Goal: Task Accomplishment & Management: Use online tool/utility

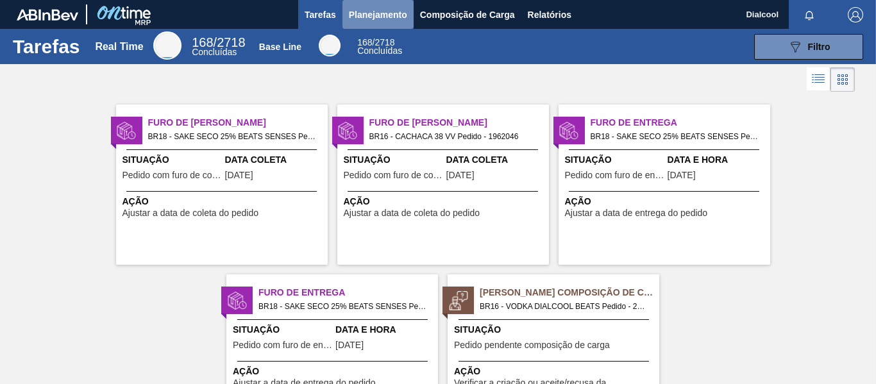
click at [396, 15] on span "Planejamento" at bounding box center [378, 14] width 58 height 15
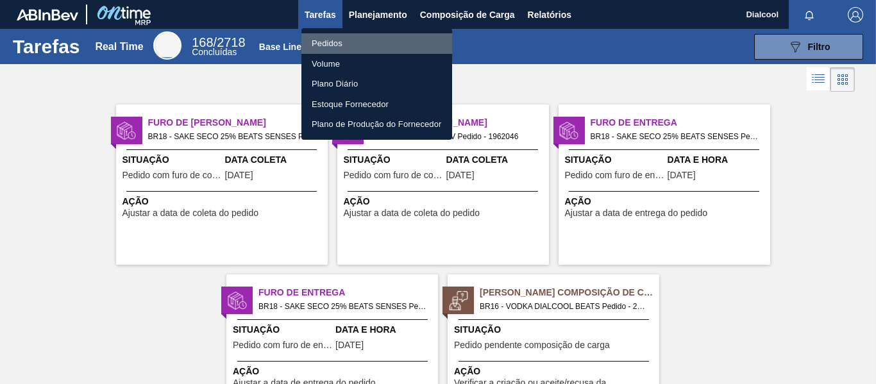
click at [389, 37] on li "Pedidos" at bounding box center [377, 43] width 151 height 21
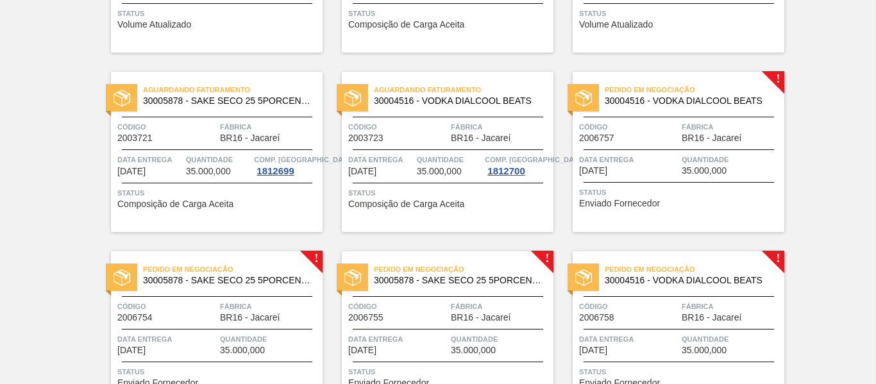
scroll to position [400, 0]
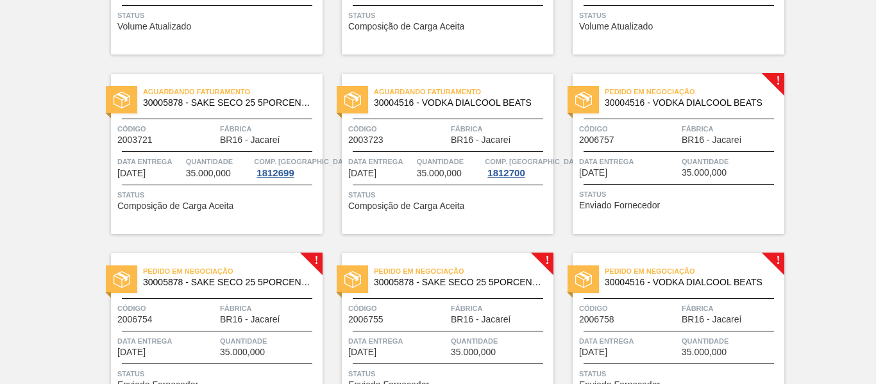
click at [738, 140] on span "BR16 - Jacareí" at bounding box center [712, 140] width 60 height 10
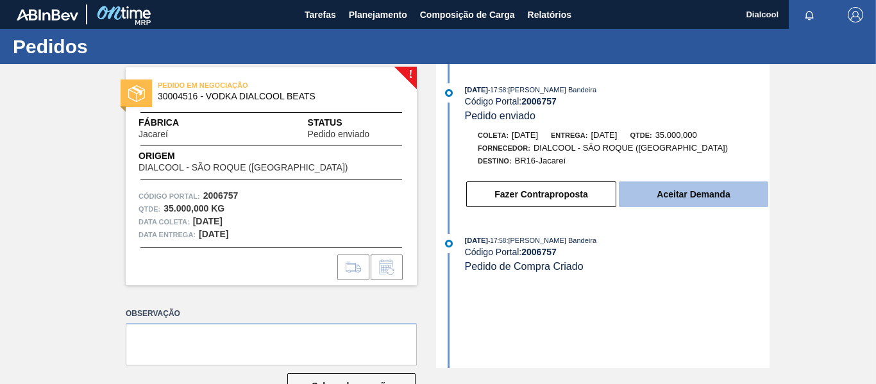
click at [730, 190] on button "Aceitar Demanda" at bounding box center [693, 195] width 149 height 26
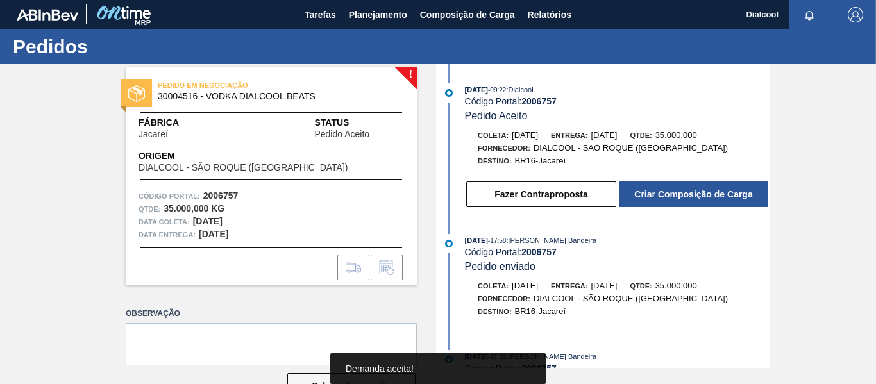
click at [715, 199] on button "Criar Composição de Carga" at bounding box center [693, 195] width 149 height 26
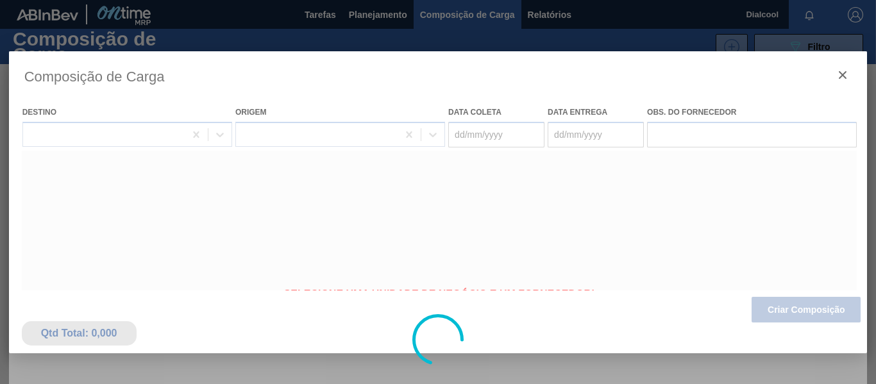
type coleta "[DATE]"
type entrega "[DATE]"
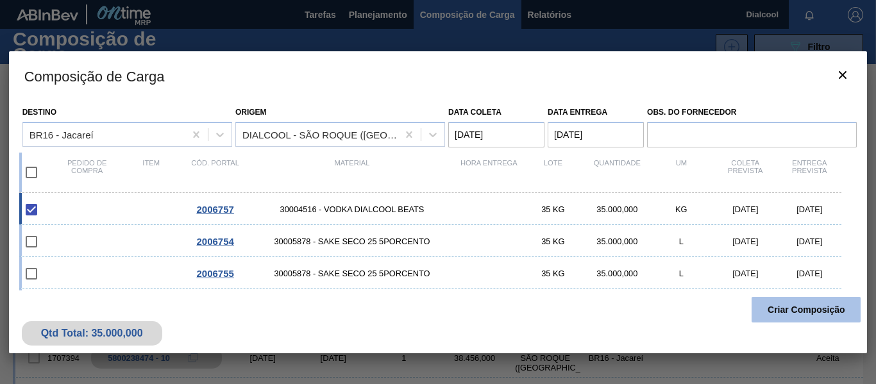
click at [807, 312] on button "Criar Composição" at bounding box center [806, 310] width 109 height 26
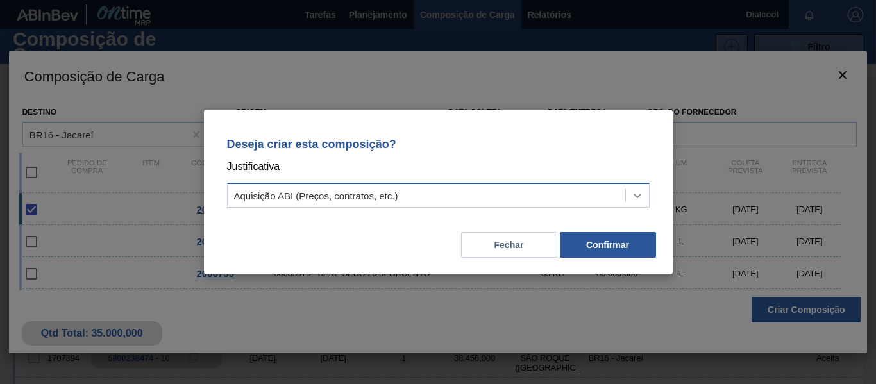
click at [627, 192] on div at bounding box center [637, 195] width 23 height 23
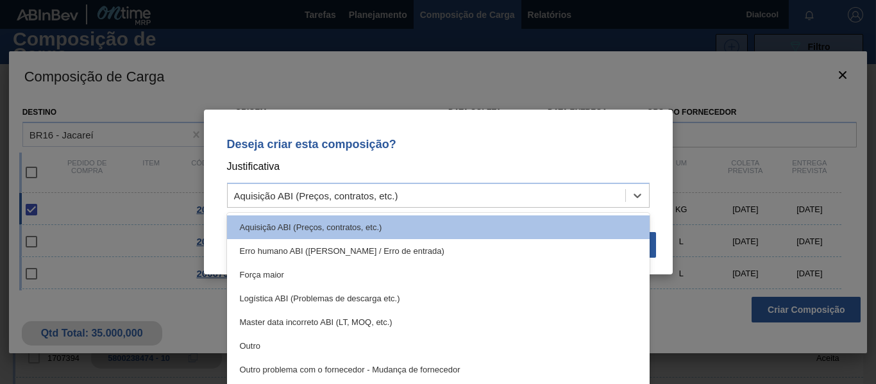
click at [712, 71] on div "Deseja criar esta composição? Justificativa option Aquisição ABI (Preços, contr…" at bounding box center [438, 192] width 876 height 384
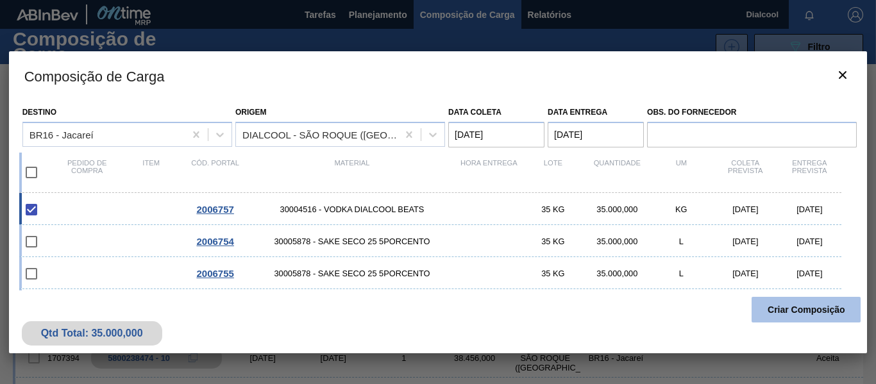
click at [812, 314] on button "Criar Composição" at bounding box center [806, 310] width 109 height 26
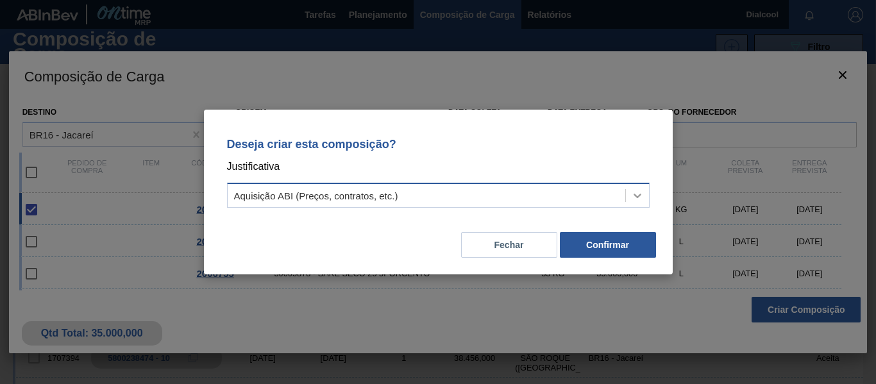
click at [633, 190] on icon at bounding box center [637, 195] width 13 height 13
click at [522, 249] on button "Fechar" at bounding box center [509, 245] width 96 height 26
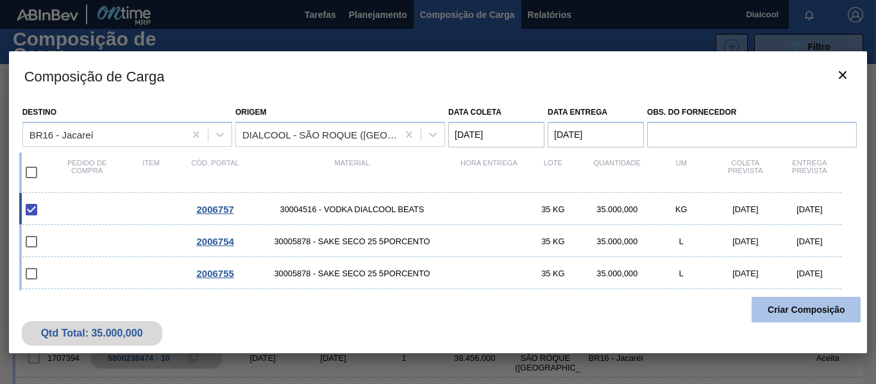
click at [827, 305] on button "Criar Composição" at bounding box center [806, 310] width 109 height 26
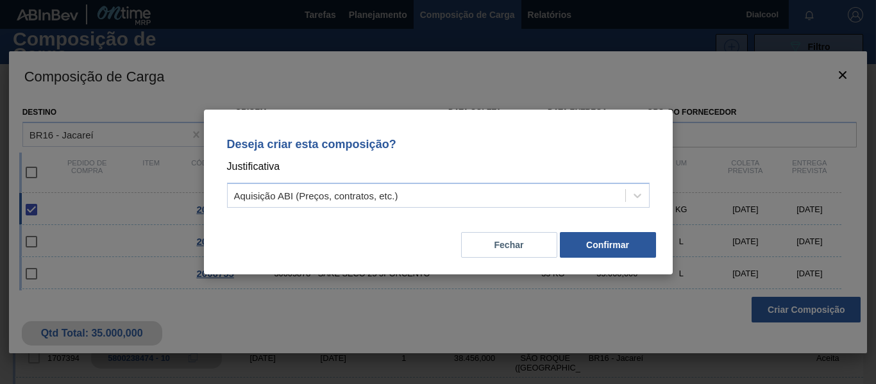
click at [645, 179] on div "Deseja criar esta composição? Justificativa Aquisição ABI (Preços, contratos, e…" at bounding box center [438, 170] width 438 height 90
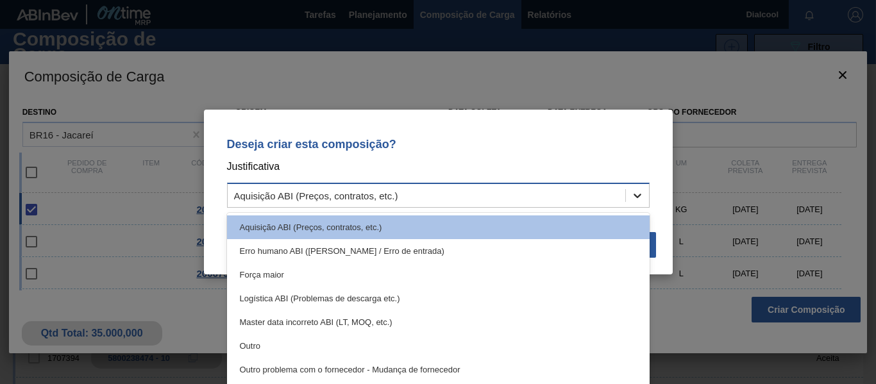
click at [638, 187] on div at bounding box center [637, 195] width 23 height 23
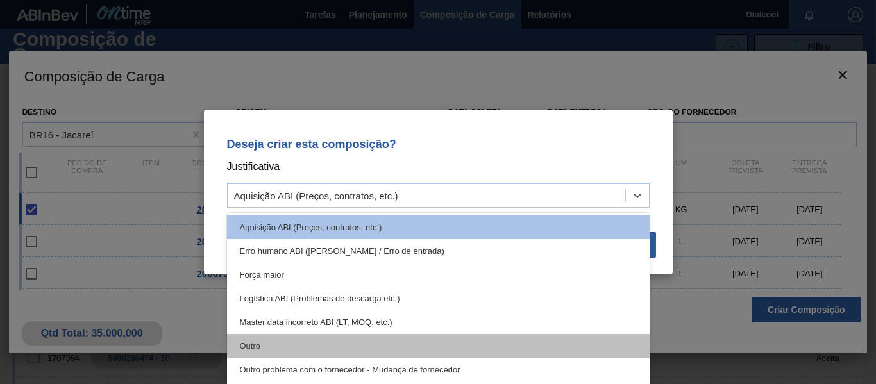
click at [482, 343] on div "Outro" at bounding box center [438, 346] width 423 height 24
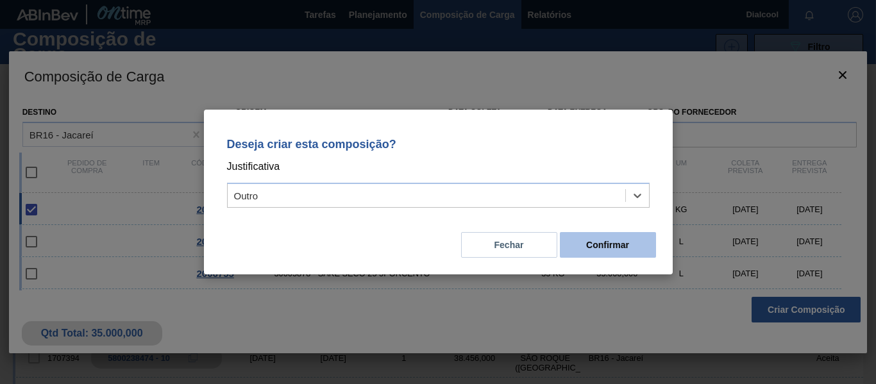
click at [636, 246] on button "Confirmar" at bounding box center [608, 245] width 96 height 26
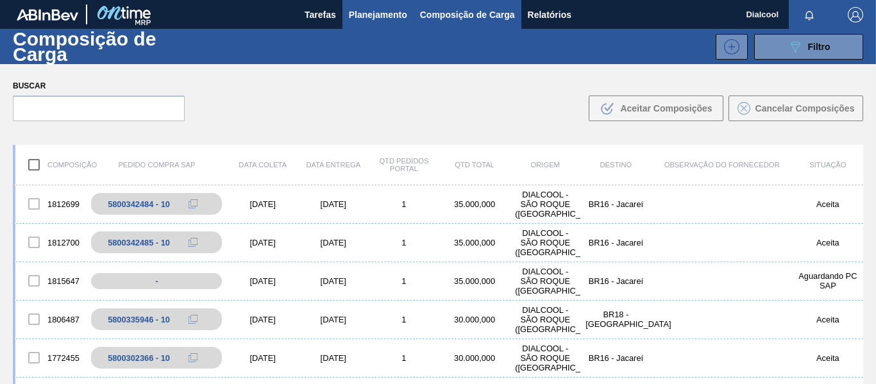
click at [359, 14] on span "Planejamento" at bounding box center [378, 14] width 58 height 15
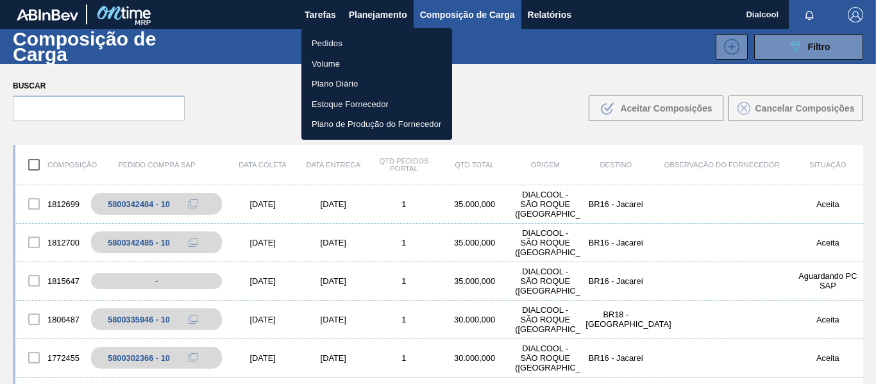
click at [361, 43] on li "Pedidos" at bounding box center [377, 43] width 151 height 21
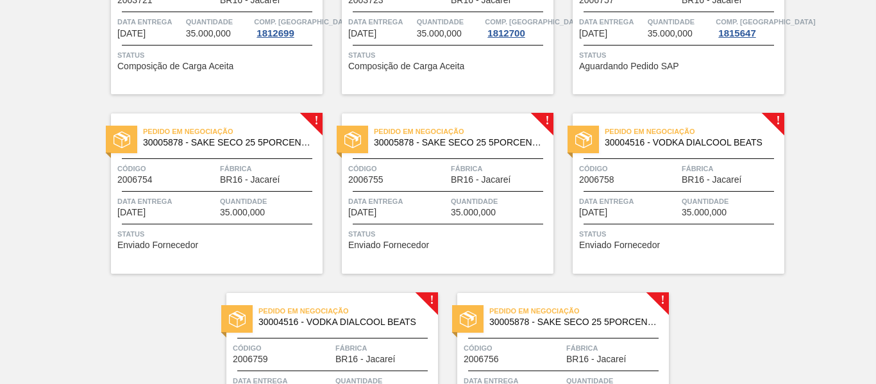
scroll to position [656, 0]
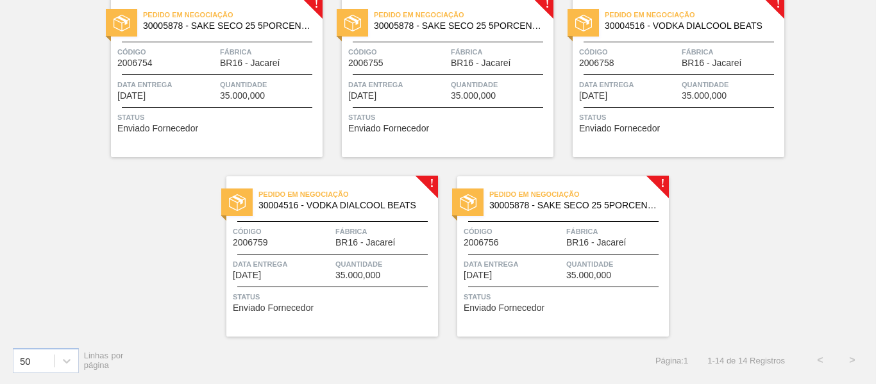
click at [151, 19] on span "Pedido em Negociação" at bounding box center [233, 14] width 180 height 13
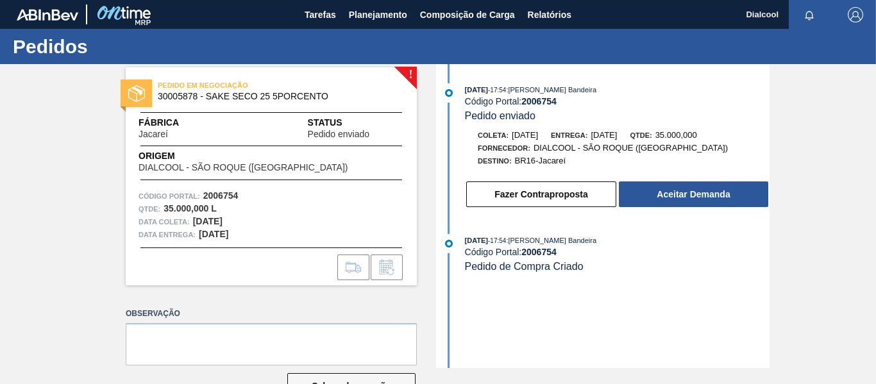
click at [685, 198] on button "Aceitar Demanda" at bounding box center [693, 195] width 149 height 26
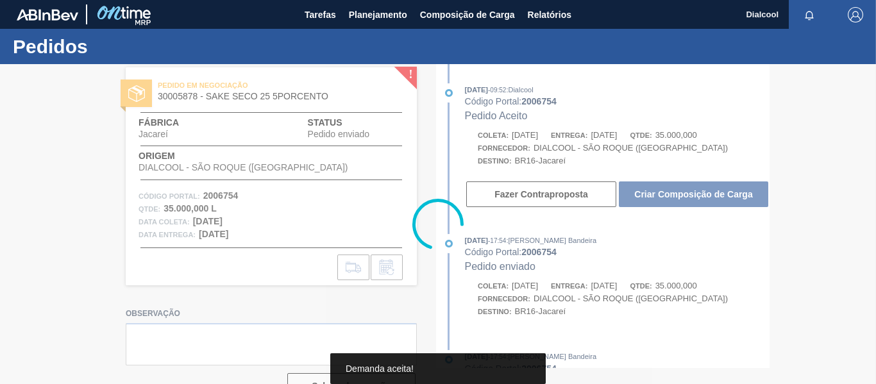
click at [685, 198] on div at bounding box center [438, 224] width 876 height 320
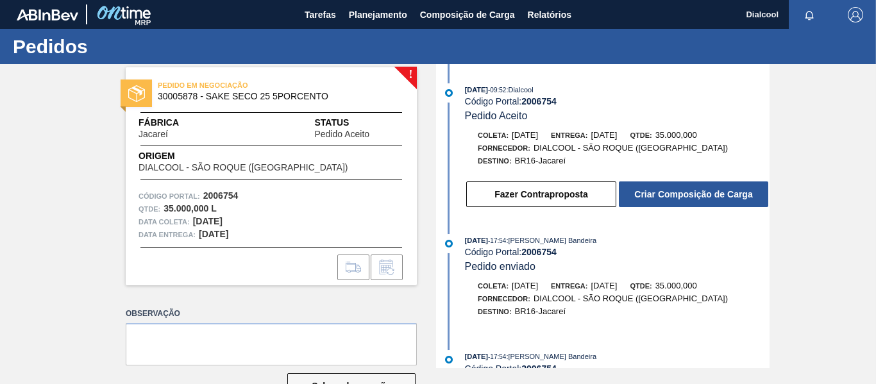
click at [717, 191] on button "Criar Composição de Carga" at bounding box center [693, 195] width 149 height 26
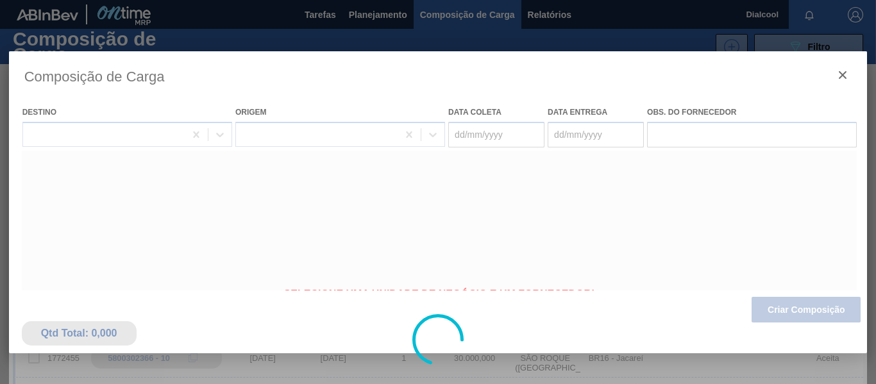
type coleta "[DATE]"
type entrega "[DATE]"
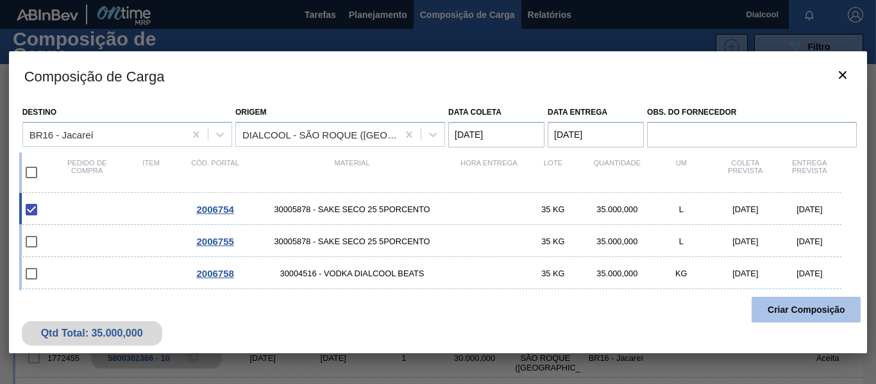
click at [772, 306] on button "Criar Composição" at bounding box center [806, 310] width 109 height 26
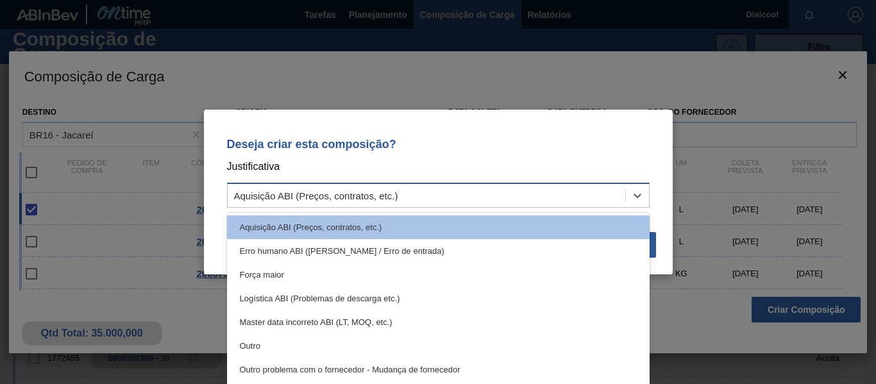
click at [362, 189] on div "Aquisição ABI (Preços, contratos, etc.)" at bounding box center [427, 196] width 398 height 19
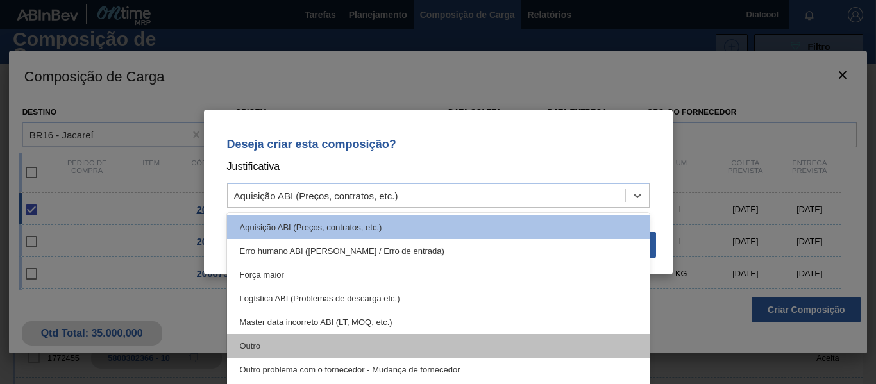
click at [314, 341] on div "Outro" at bounding box center [438, 346] width 423 height 24
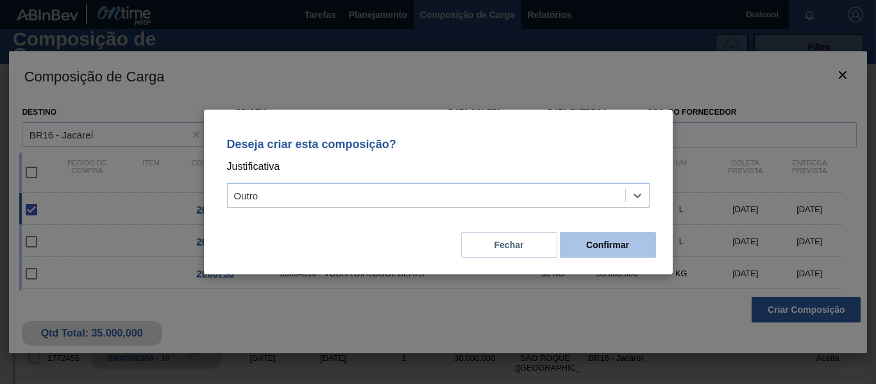
click at [630, 252] on button "Confirmar" at bounding box center [608, 245] width 96 height 26
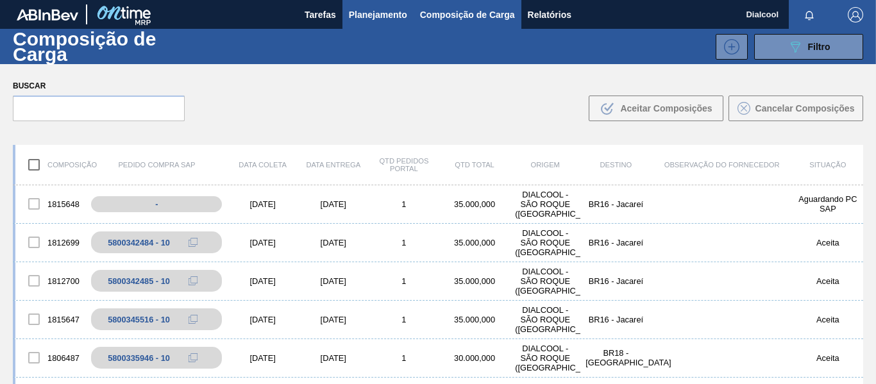
click at [384, 12] on span "Planejamento" at bounding box center [378, 14] width 58 height 15
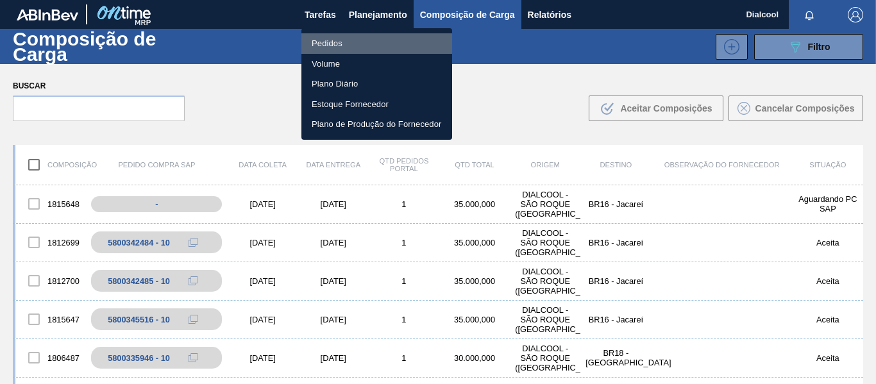
drag, startPoint x: 354, startPoint y: 42, endPoint x: 428, endPoint y: 79, distance: 83.2
click at [354, 42] on li "Pedidos" at bounding box center [377, 43] width 151 height 21
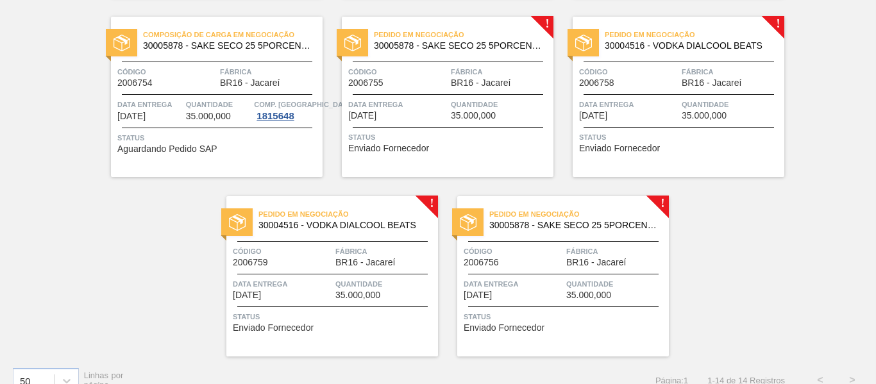
scroll to position [642, 0]
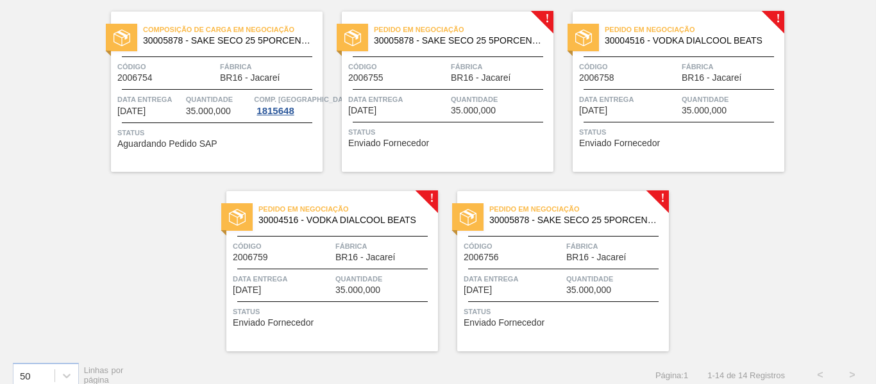
click at [442, 103] on span "Data entrega" at bounding box center [397, 99] width 99 height 13
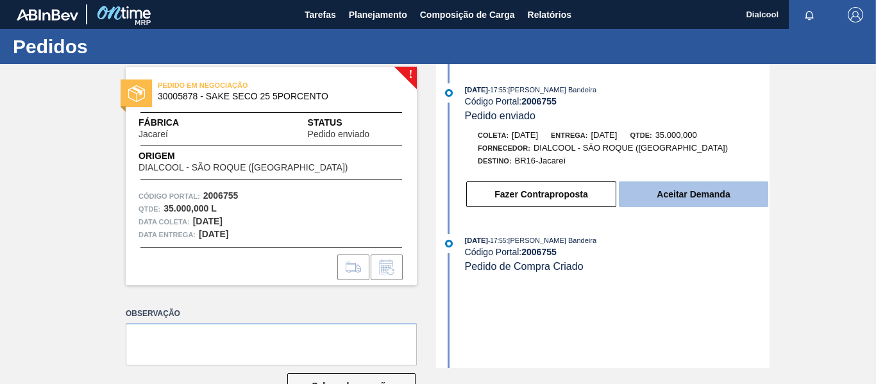
click at [679, 196] on button "Aceitar Demanda" at bounding box center [693, 195] width 149 height 26
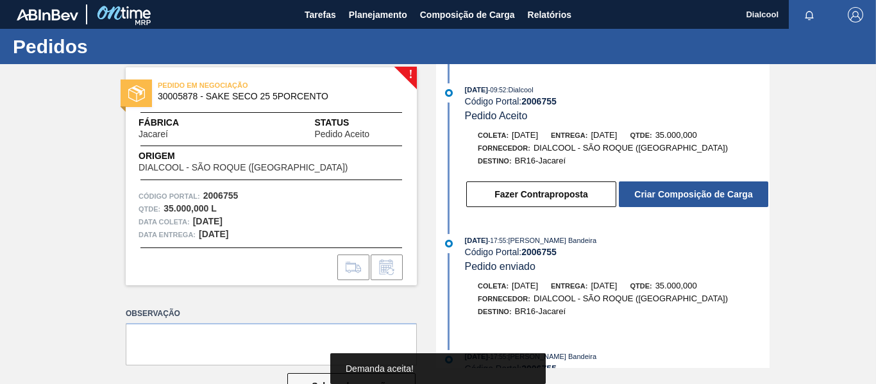
click at [679, 196] on button "Criar Composição de Carga" at bounding box center [693, 195] width 149 height 26
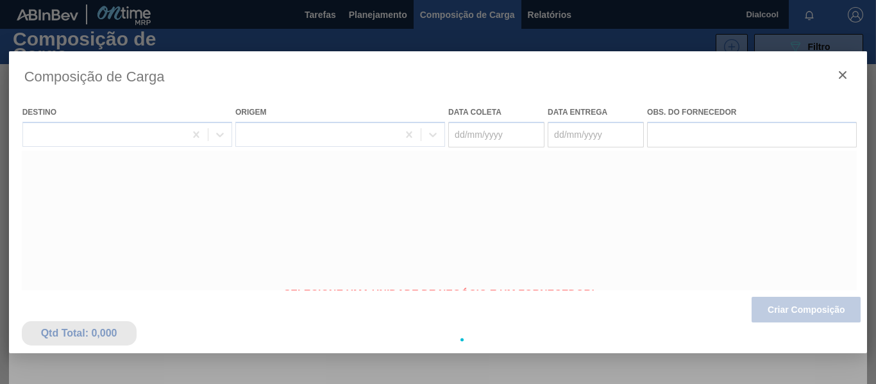
type coleta "[DATE]"
type entrega "[DATE]"
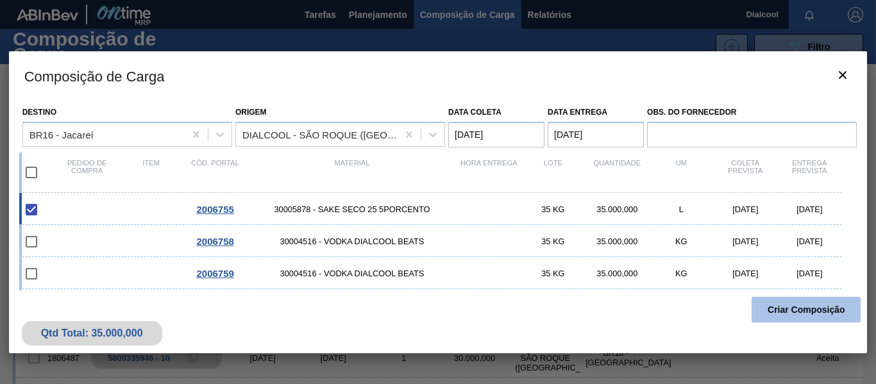
click at [810, 315] on button "Criar Composição" at bounding box center [806, 310] width 109 height 26
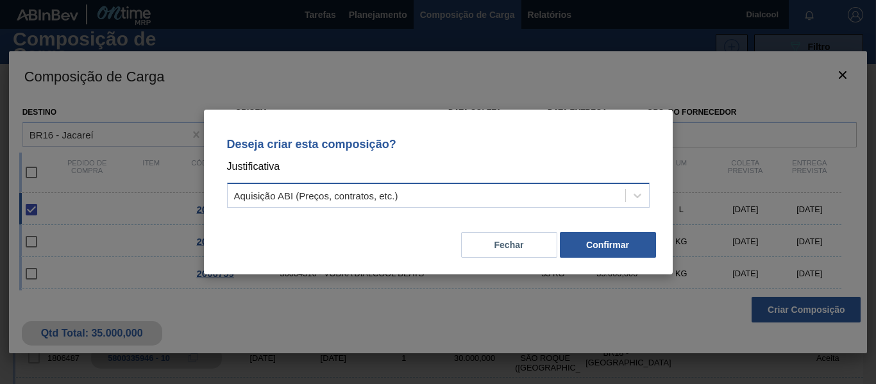
click at [588, 203] on div "Aquisição ABI (Preços, contratos, etc.)" at bounding box center [427, 196] width 398 height 19
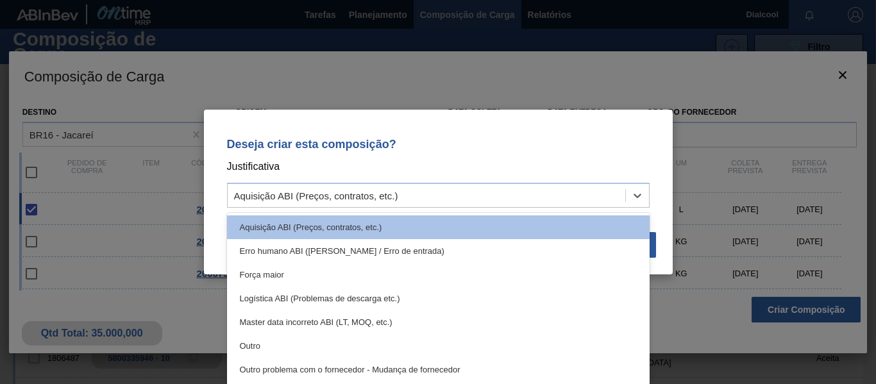
click at [416, 340] on div "Outro" at bounding box center [438, 346] width 423 height 24
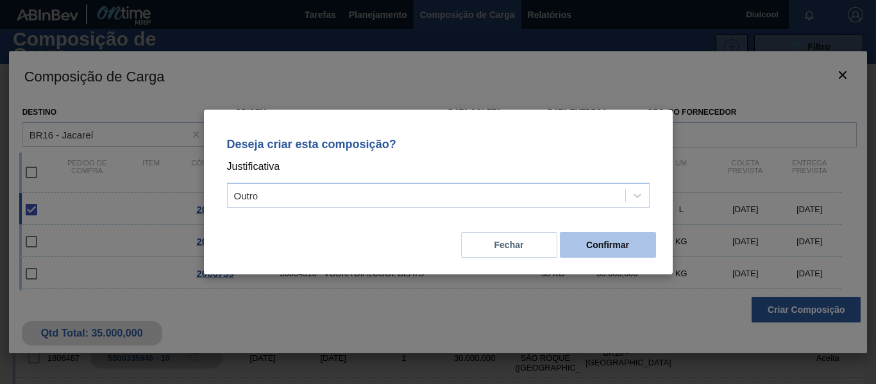
click at [606, 239] on button "Confirmar" at bounding box center [608, 245] width 96 height 26
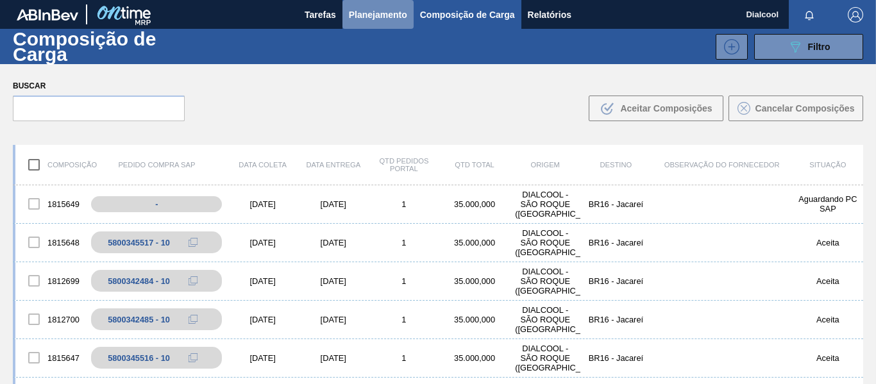
click at [379, 9] on span "Planejamento" at bounding box center [378, 14] width 58 height 15
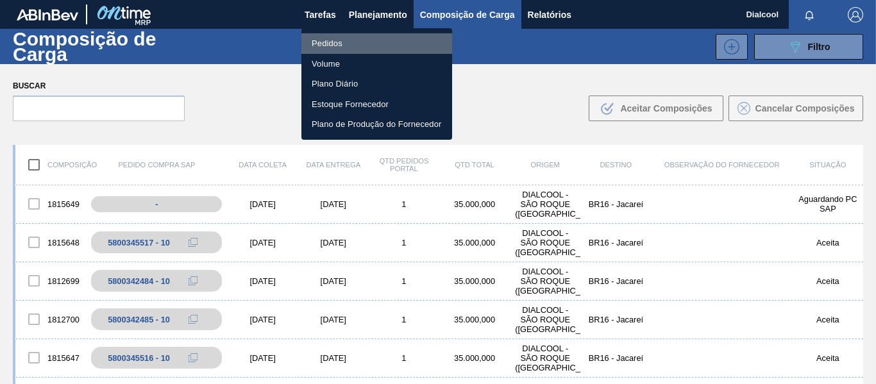
click at [384, 47] on li "Pedidos" at bounding box center [377, 43] width 151 height 21
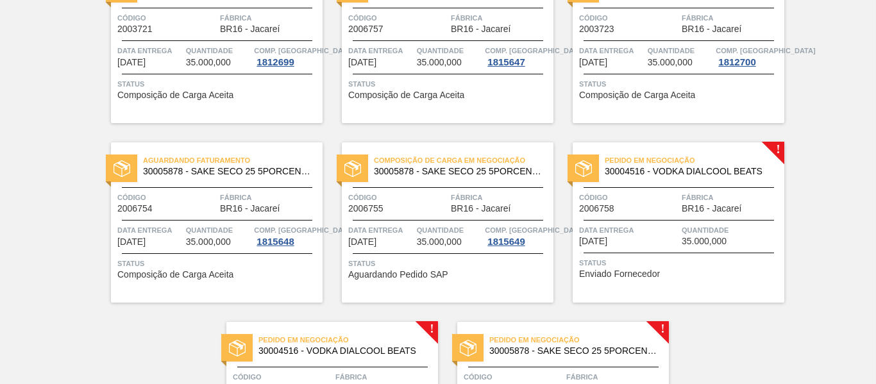
scroll to position [656, 0]
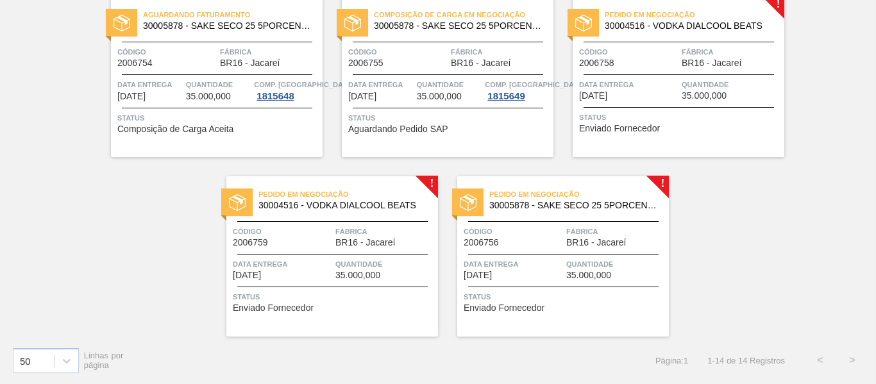
click at [709, 108] on div "Pedido em Negociação 30004516 - VODKA DIALCOOL BEATS Código 2006758 Fábrica BR1…" at bounding box center [679, 77] width 212 height 160
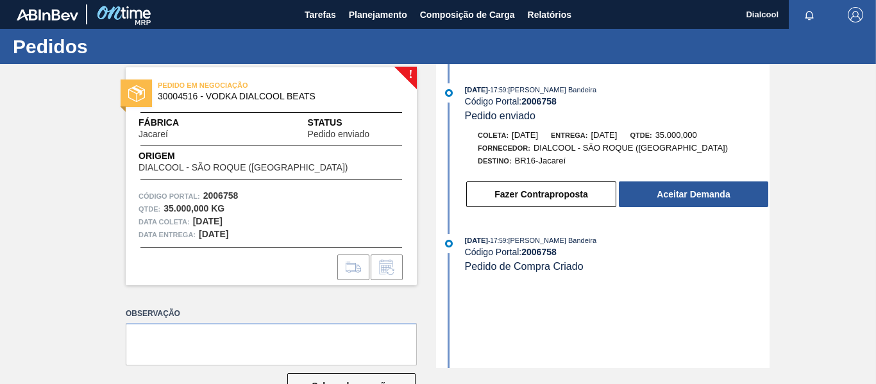
click at [672, 193] on button "Aceitar Demanda" at bounding box center [693, 195] width 149 height 26
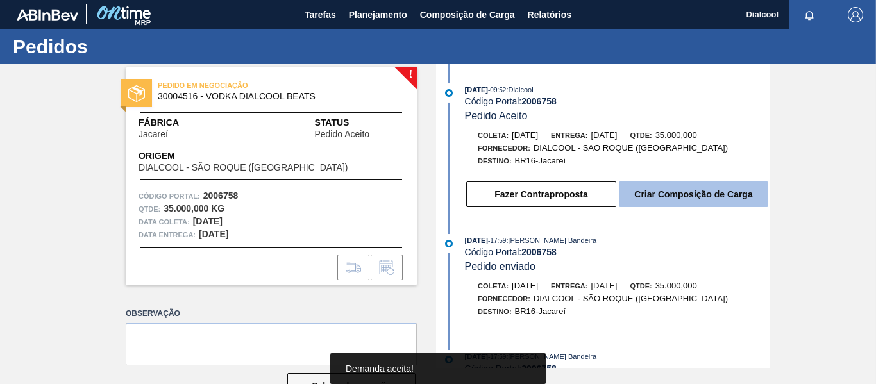
click at [683, 203] on button "Criar Composição de Carga" at bounding box center [693, 195] width 149 height 26
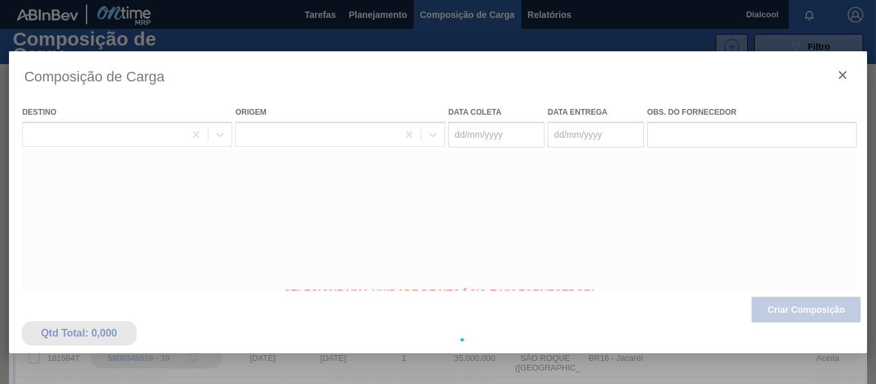
type coleta "[DATE]"
type entrega "[DATE]"
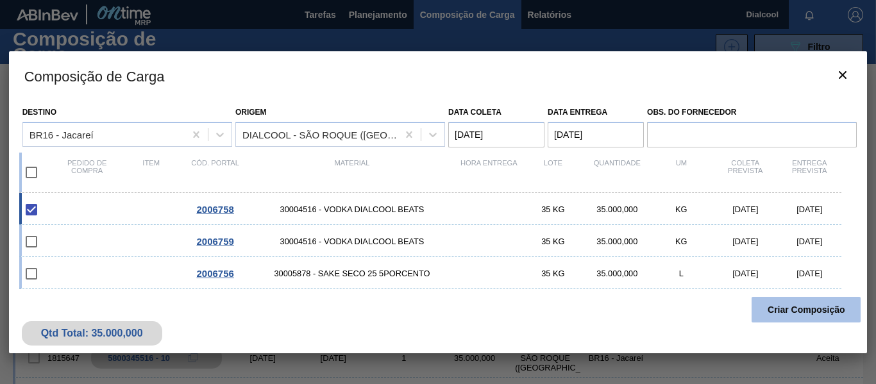
click at [770, 320] on button "Criar Composição" at bounding box center [806, 310] width 109 height 26
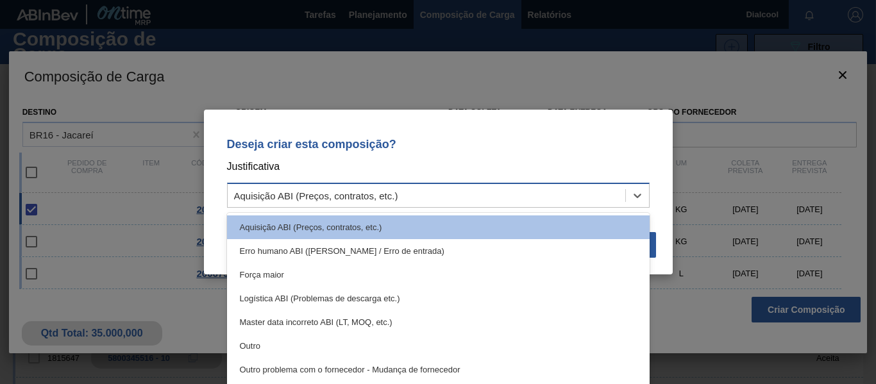
click at [620, 194] on div "Aquisição ABI (Preços, contratos, etc.)" at bounding box center [427, 196] width 398 height 19
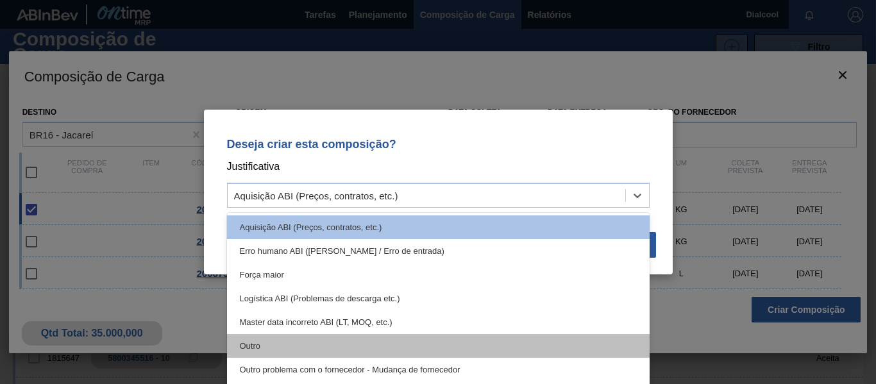
click at [338, 351] on div "Outro" at bounding box center [438, 346] width 423 height 24
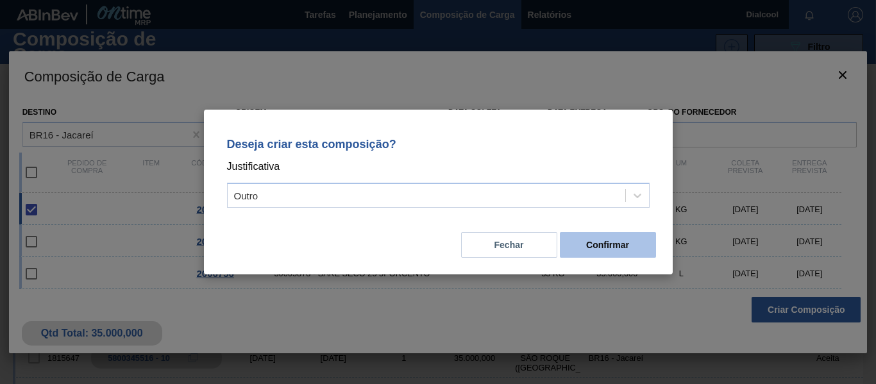
click at [642, 237] on button "Confirmar" at bounding box center [608, 245] width 96 height 26
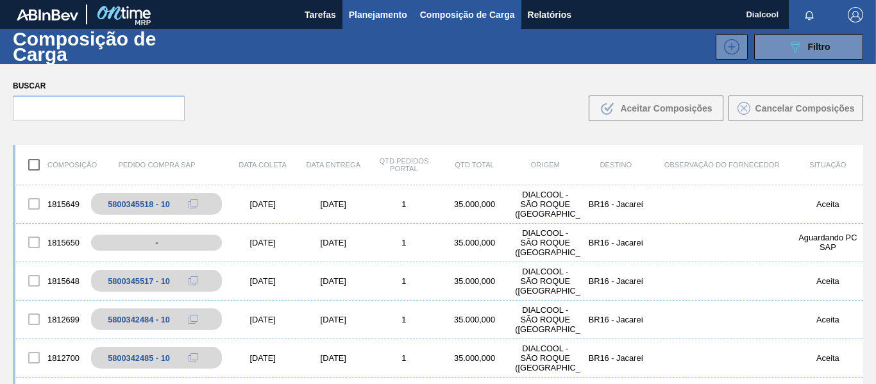
click at [377, 20] on span "Planejamento" at bounding box center [378, 14] width 58 height 15
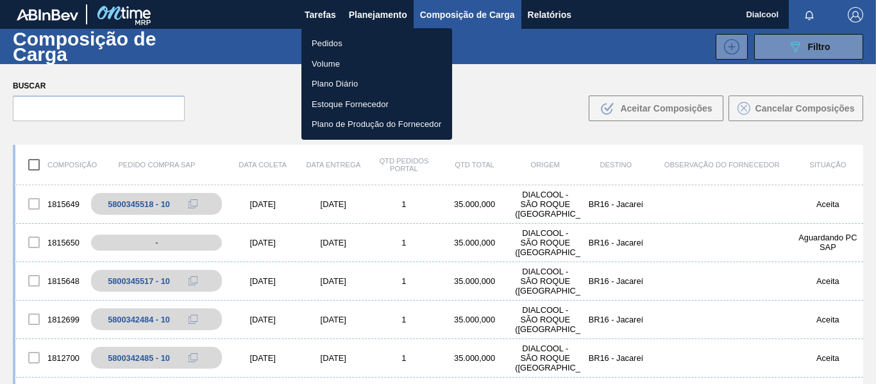
click at [368, 44] on li "Pedidos" at bounding box center [377, 43] width 151 height 21
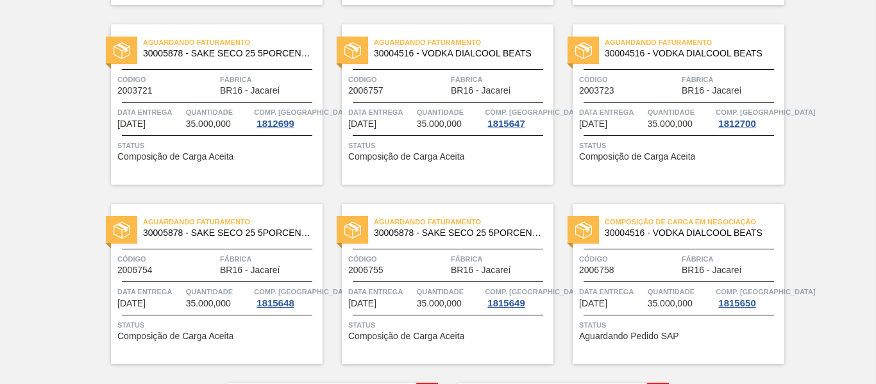
scroll to position [656, 0]
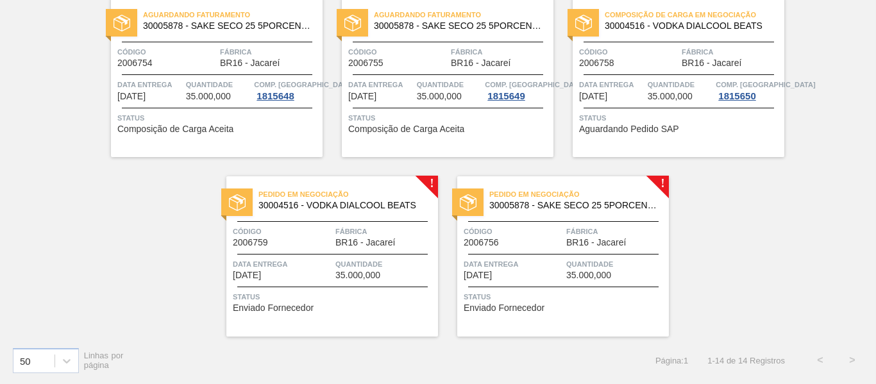
click at [253, 236] on span "Código" at bounding box center [282, 231] width 99 height 13
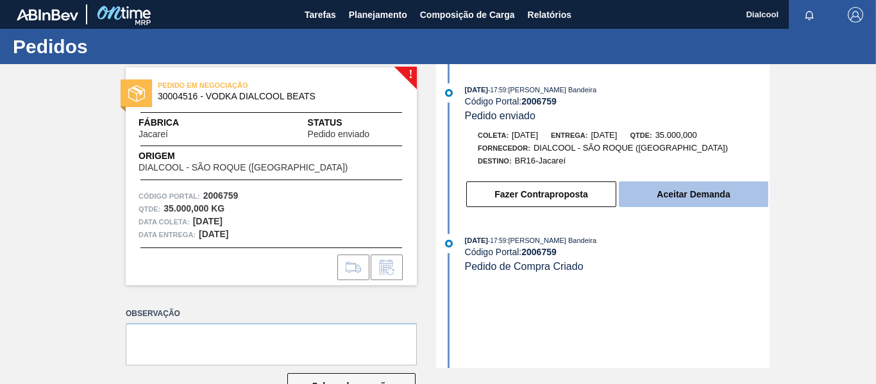
click at [692, 187] on button "Aceitar Demanda" at bounding box center [693, 195] width 149 height 26
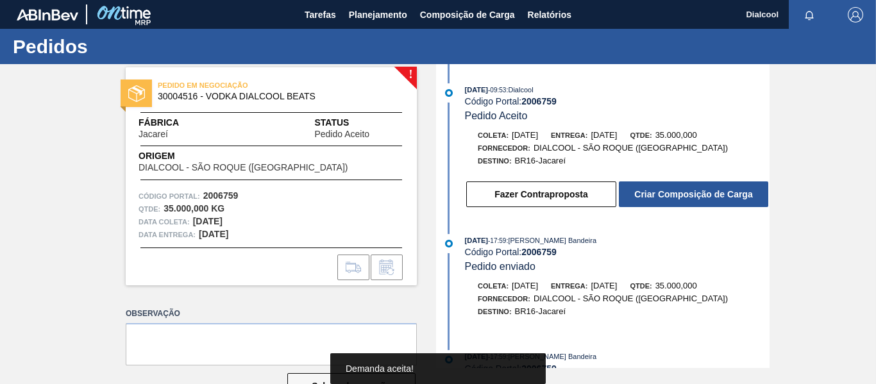
click at [698, 200] on button "Criar Composição de Carga" at bounding box center [693, 195] width 149 height 26
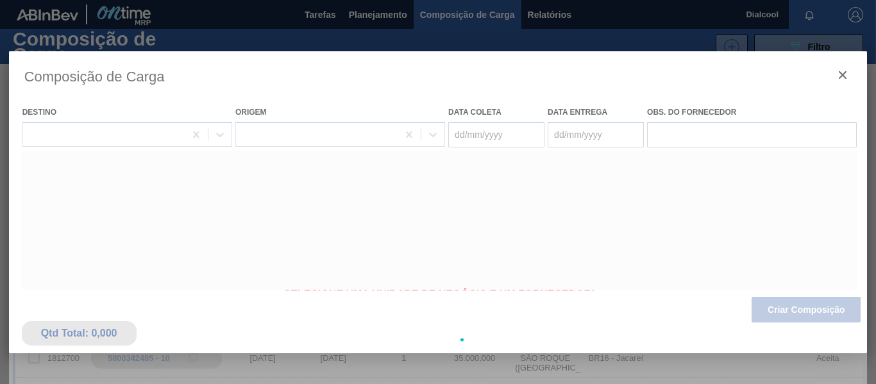
type coleta "[DATE]"
type entrega "[DATE]"
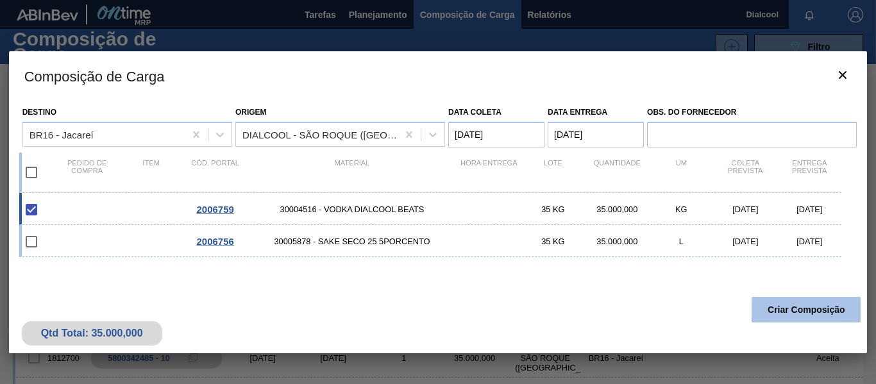
click at [785, 309] on button "Criar Composição" at bounding box center [806, 310] width 109 height 26
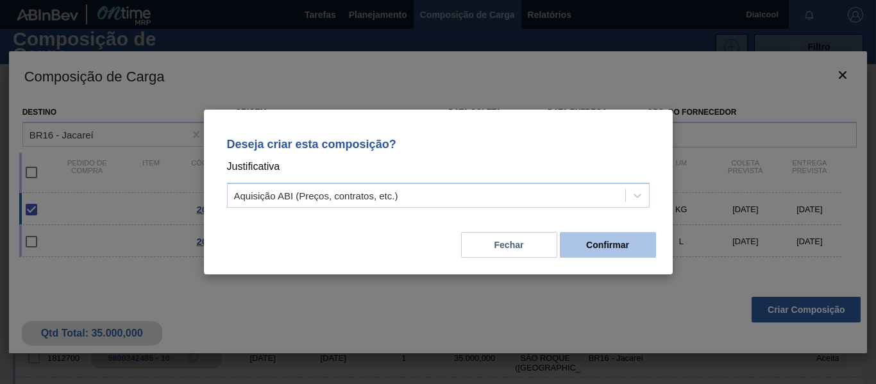
click at [647, 248] on button "Confirmar" at bounding box center [608, 245] width 96 height 26
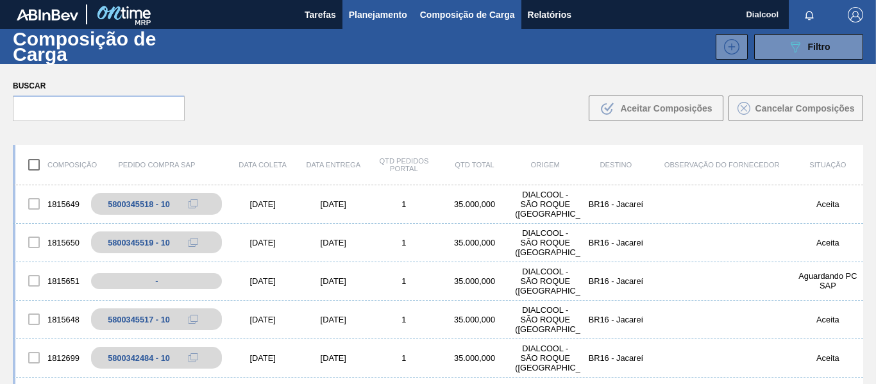
click at [377, 18] on span "Planejamento" at bounding box center [378, 14] width 58 height 15
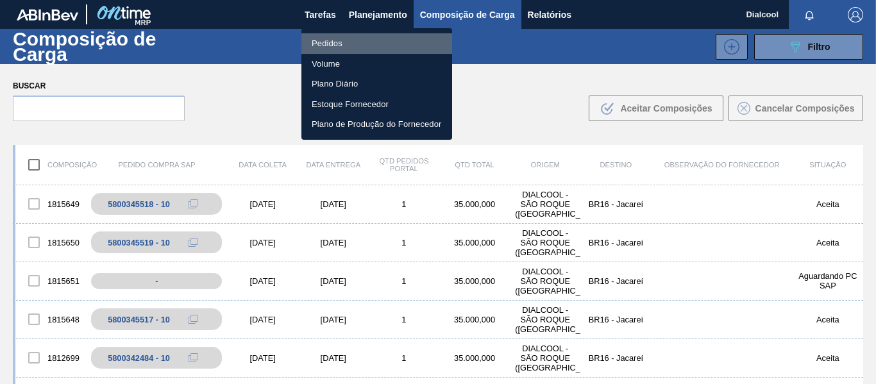
click at [376, 44] on li "Pedidos" at bounding box center [377, 43] width 151 height 21
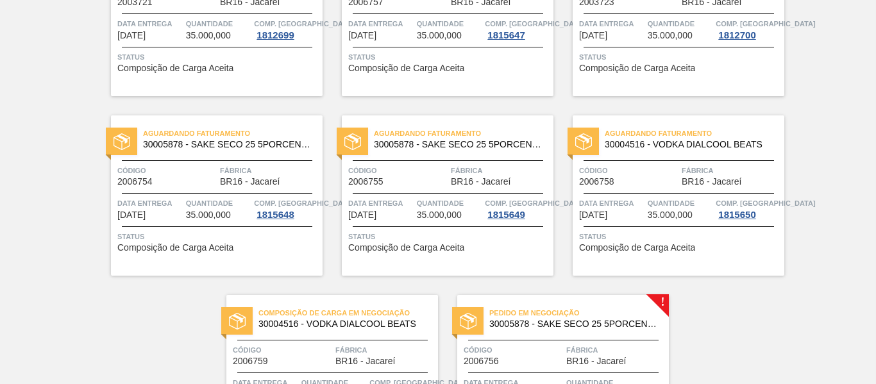
scroll to position [656, 0]
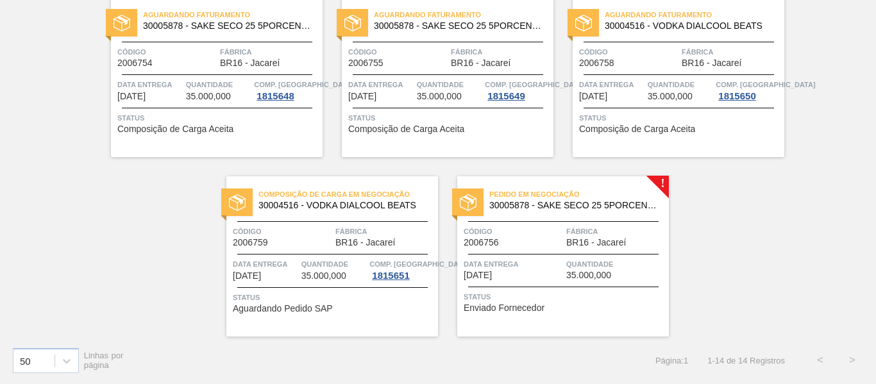
click at [649, 237] on span "Fábrica" at bounding box center [616, 231] width 99 height 13
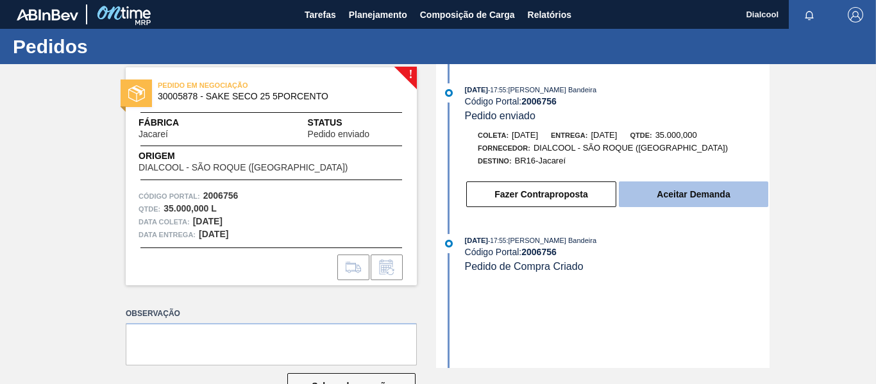
click at [669, 194] on button "Aceitar Demanda" at bounding box center [693, 195] width 149 height 26
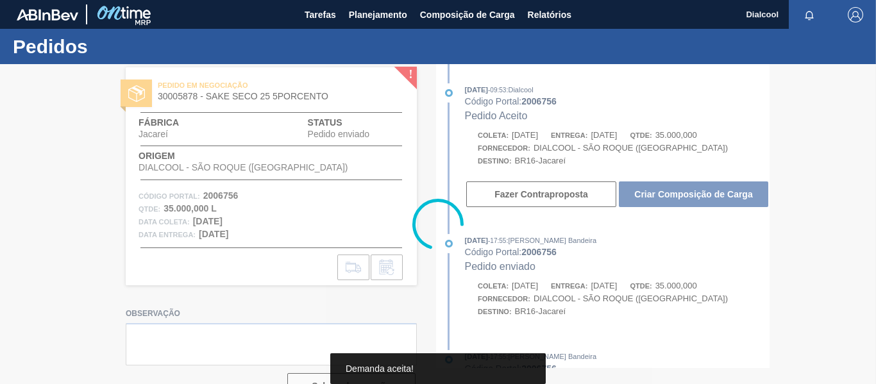
click at [669, 194] on div at bounding box center [438, 224] width 876 height 320
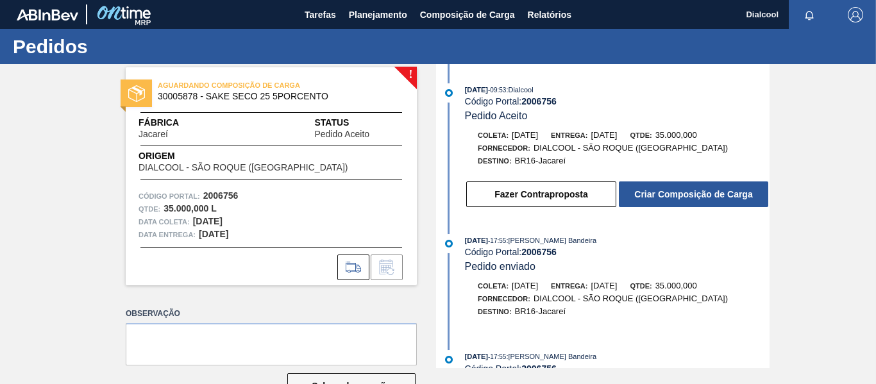
click at [681, 198] on button "Criar Composição de Carga" at bounding box center [693, 195] width 149 height 26
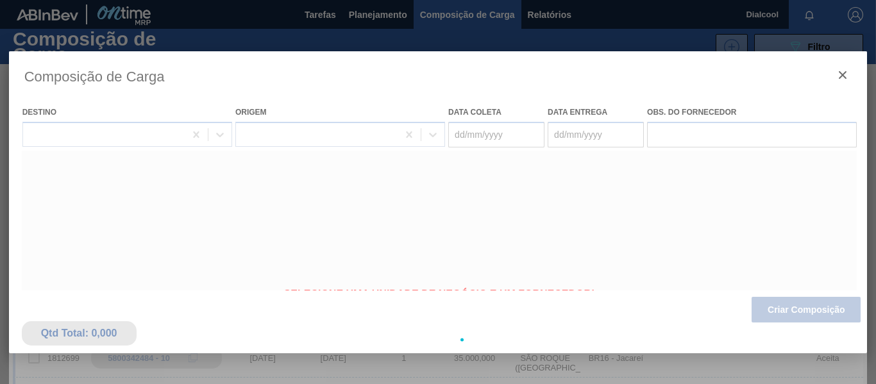
type coleta "[DATE]"
type entrega "[DATE]"
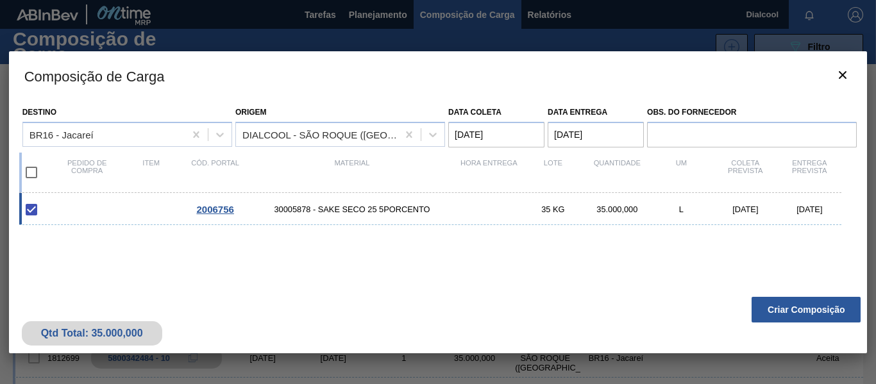
click at [794, 306] on button "Criar Composição" at bounding box center [806, 310] width 109 height 26
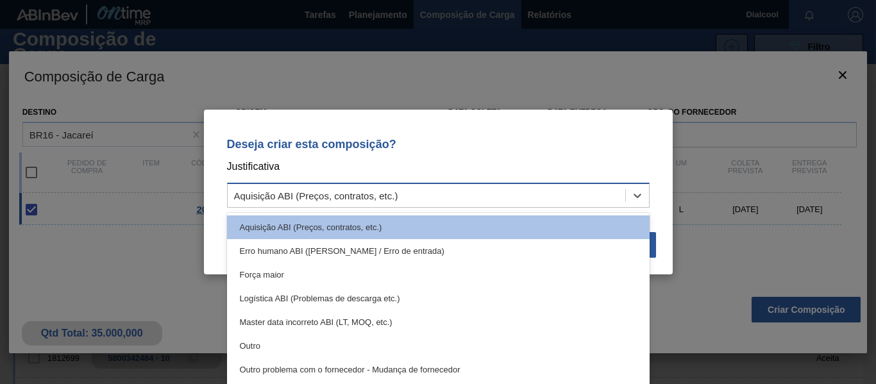
click at [579, 204] on div "Aquisição ABI (Preços, contratos, etc.)" at bounding box center [427, 196] width 398 height 19
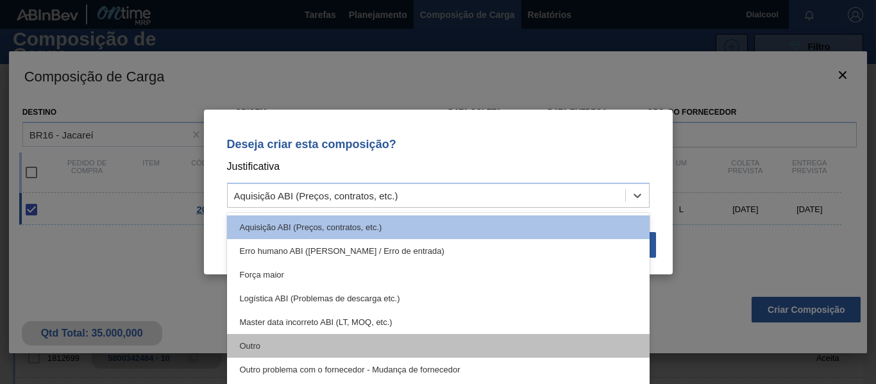
click at [459, 337] on div "Outro" at bounding box center [438, 346] width 423 height 24
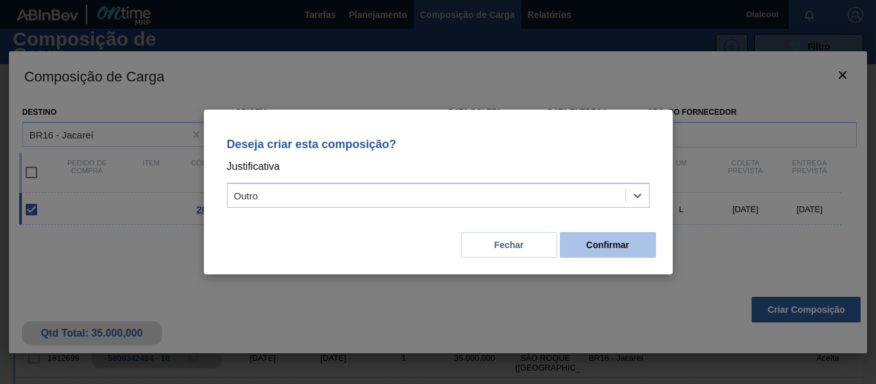
click at [613, 255] on button "Confirmar" at bounding box center [608, 245] width 96 height 26
